Goal: Task Accomplishment & Management: Use online tool/utility

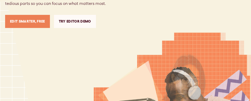
scroll to position [120, 0]
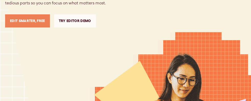
click at [68, 27] on link "Try Editor Demo" at bounding box center [75, 20] width 42 height 13
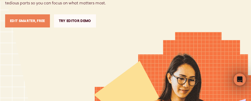
scroll to position [0, 0]
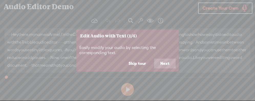
click at [163, 64] on button "Next" at bounding box center [165, 64] width 22 height 10
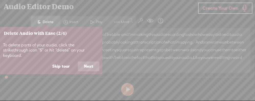
click at [88, 62] on button "Next" at bounding box center [89, 67] width 22 height 10
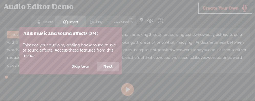
click at [111, 69] on button "Next" at bounding box center [108, 67] width 22 height 10
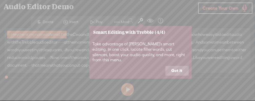
click at [167, 66] on button "Got it" at bounding box center [177, 71] width 23 height 10
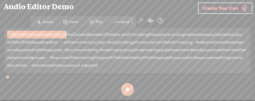
click at [95, 21] on span at bounding box center [92, 21] width 8 height 9
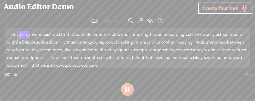
click at [78, 54] on span "wondering" at bounding box center [88, 50] width 20 height 8
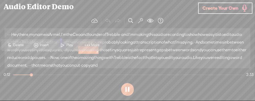
click at [18, 44] on span "Delete" at bounding box center [19, 45] width 12 height 5
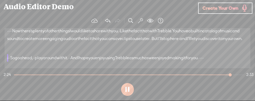
scroll to position [196, 0]
click at [127, 93] on button at bounding box center [127, 89] width 13 height 13
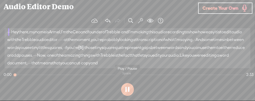
scroll to position [0, 0]
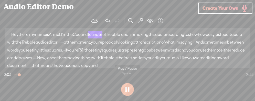
click at [127, 89] on button at bounding box center [127, 89] width 13 height 13
click at [123, 90] on button at bounding box center [127, 89] width 13 height 13
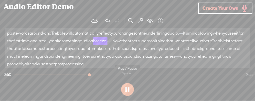
scroll to position [45, 0]
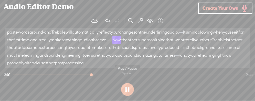
click at [125, 93] on button at bounding box center [127, 89] width 13 height 13
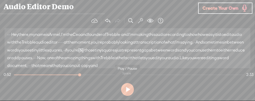
click at [229, 62] on span "word" at bounding box center [224, 58] width 10 height 8
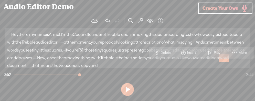
click at [229, 62] on span "word" at bounding box center [224, 58] width 10 height 8
click at [156, 53] on span "S" at bounding box center [157, 52] width 8 height 9
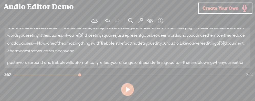
scroll to position [35, 0]
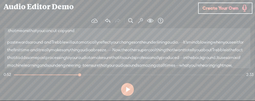
click at [249, 77] on div "2:33" at bounding box center [250, 74] width 7 height 5
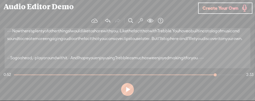
scroll to position [196, 0]
click at [126, 91] on button at bounding box center [127, 89] width 13 height 13
click at [139, 23] on span at bounding box center [140, 21] width 5 height 6
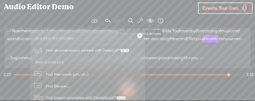
click at [183, 89] on section at bounding box center [128, 89] width 250 height 17
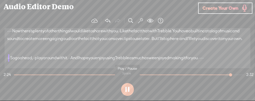
scroll to position [196, 0]
click at [208, 11] on span "Create Your Own" at bounding box center [221, 8] width 36 height 6
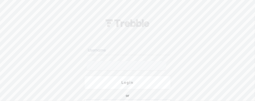
click at [100, 50] on input "text" at bounding box center [128, 50] width 83 height 10
type input "Slickelvis@comcast.net"
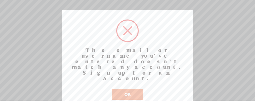
click at [121, 89] on button "OK" at bounding box center [127, 94] width 31 height 11
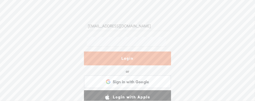
scroll to position [28, 0]
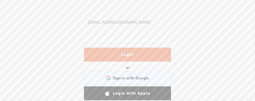
click at [118, 83] on div "Sign in with Google Sign in with Google. Opens in new tab" at bounding box center [128, 78] width 80 height 12
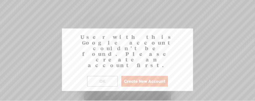
click at [101, 76] on button "OK" at bounding box center [102, 81] width 31 height 11
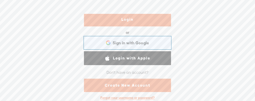
scroll to position [65, 0]
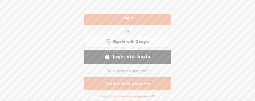
click at [104, 87] on link "Create New Account" at bounding box center [127, 83] width 87 height 13
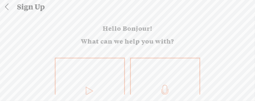
click at [24, 8] on div "Sign Up" at bounding box center [134, 6] width 242 height 13
click at [6, 7] on link at bounding box center [6, 6] width 13 height 13
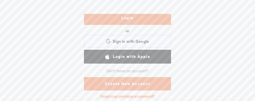
click at [93, 44] on div "Sign in with Google Sign in with Google. Opens in new tab" at bounding box center [128, 41] width 80 height 12
